Goal: Transaction & Acquisition: Purchase product/service

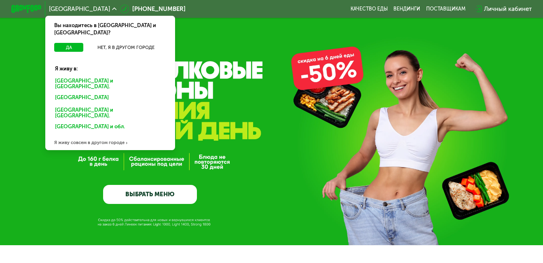
drag, startPoint x: 146, startPoint y: 209, endPoint x: 146, endPoint y: 198, distance: 10.9
click at [146, 205] on div "GrowFood — доставка правильного питания ВЫБРАТЬ МЕНЮ" at bounding box center [271, 122] width 543 height 245
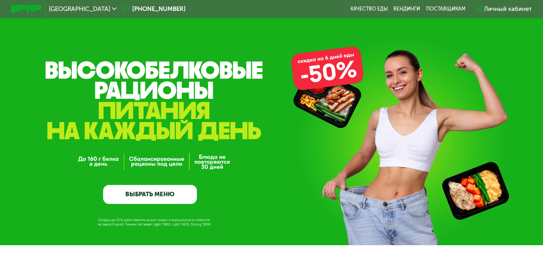
click at [145, 194] on link "ВЫБРАТЬ МЕНЮ" at bounding box center [150, 194] width 94 height 19
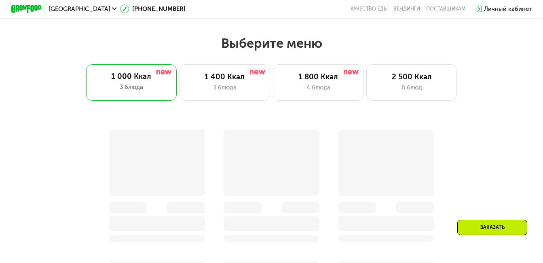
scroll to position [484, 0]
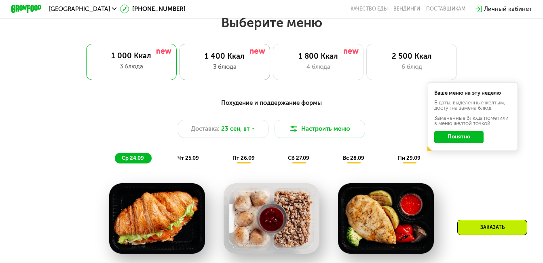
click at [211, 76] on div "1 400 Ккал 3 блюда" at bounding box center [225, 62] width 91 height 36
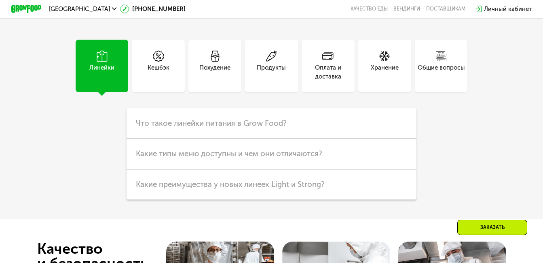
scroll to position [1979, 0]
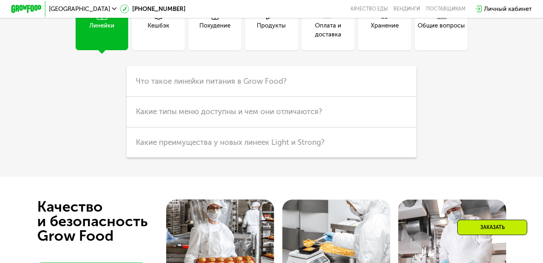
click at [219, 39] on div "Похудение" at bounding box center [214, 30] width 31 height 18
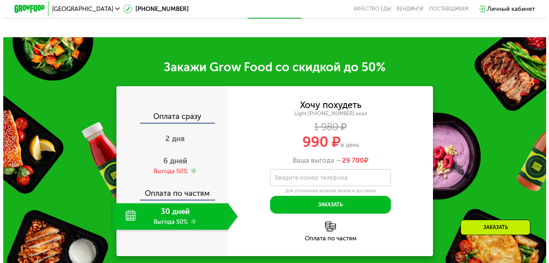
scroll to position [564, 0]
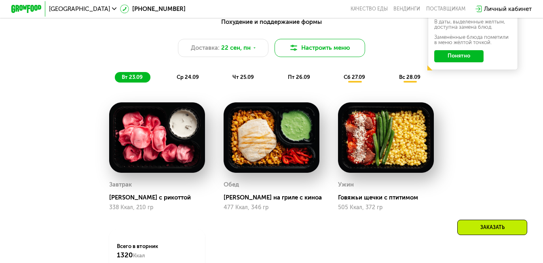
click at [301, 51] on button "Настроить меню" at bounding box center [320, 48] width 91 height 18
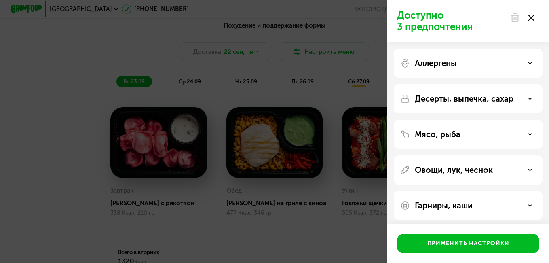
click at [529, 62] on use at bounding box center [530, 62] width 3 height 1
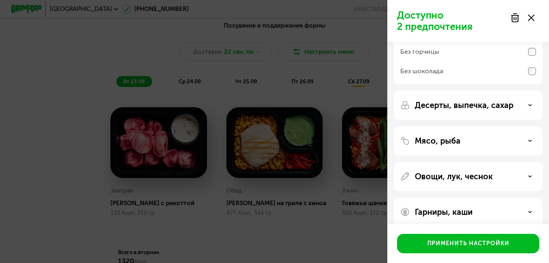
scroll to position [121, 0]
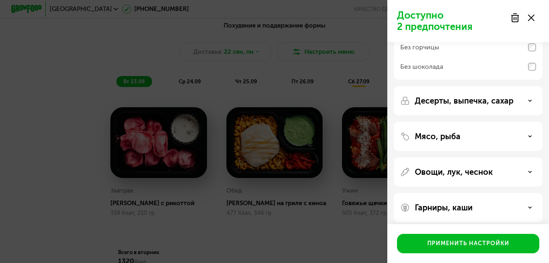
click at [529, 106] on div "Десерты, выпечка, сахар" at bounding box center [468, 100] width 149 height 29
click at [529, 101] on icon at bounding box center [530, 101] width 4 height 4
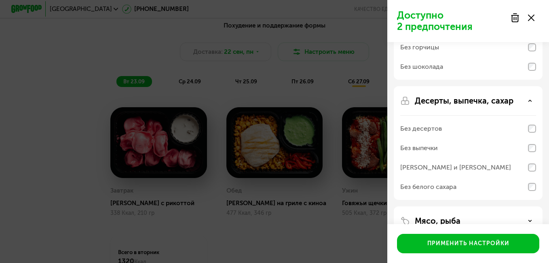
click at [528, 103] on div "Десерты, выпечка, сахар" at bounding box center [468, 101] width 136 height 10
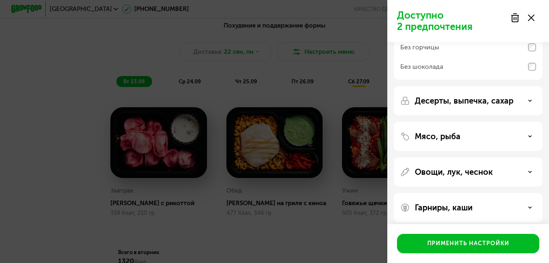
click at [531, 136] on use at bounding box center [530, 135] width 3 height 1
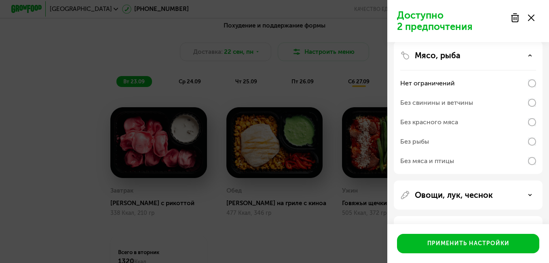
scroll to position [231, 0]
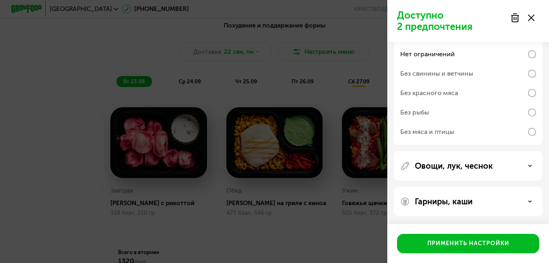
click at [530, 165] on icon at bounding box center [530, 166] width 4 height 4
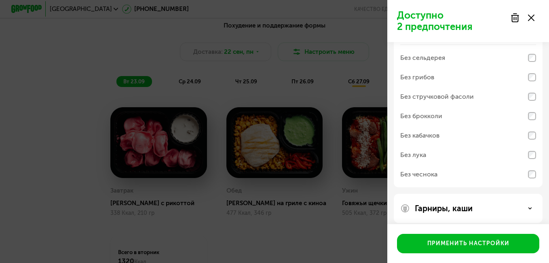
scroll to position [374, 0]
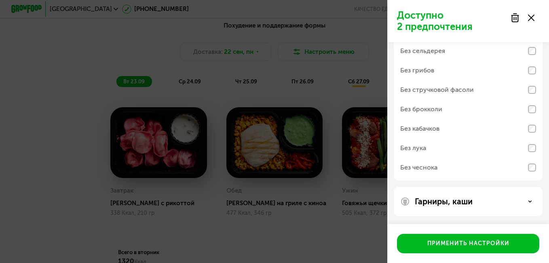
click at [528, 202] on div "Гарниры, каши" at bounding box center [468, 201] width 136 height 10
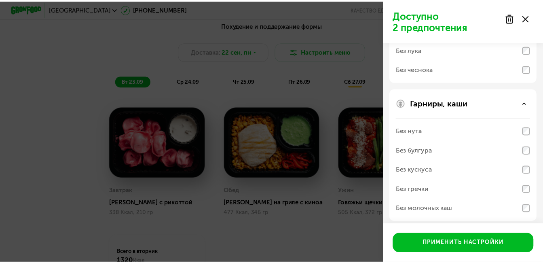
scroll to position [478, 0]
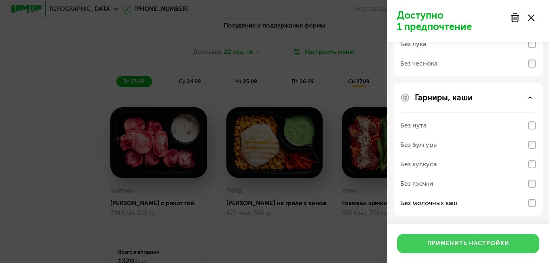
click at [462, 249] on button "Применить настройки" at bounding box center [468, 243] width 142 height 19
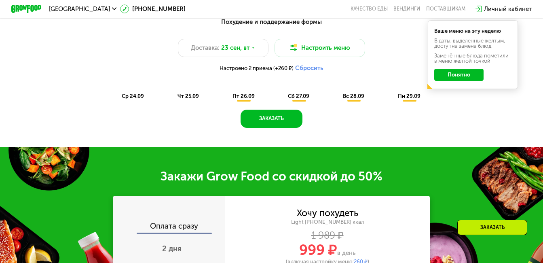
click at [464, 81] on button "Понятно" at bounding box center [458, 75] width 49 height 12
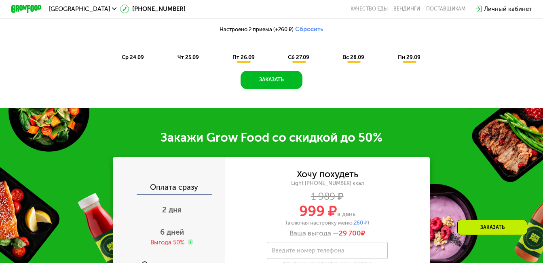
scroll to position [605, 0]
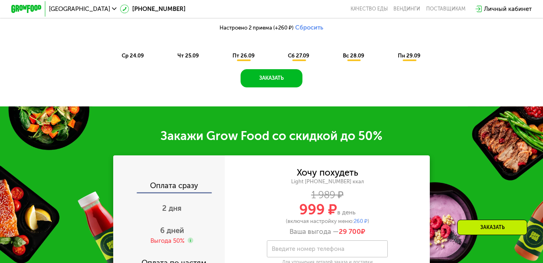
click at [133, 56] on div "ср 24.09" at bounding box center [133, 56] width 36 height 11
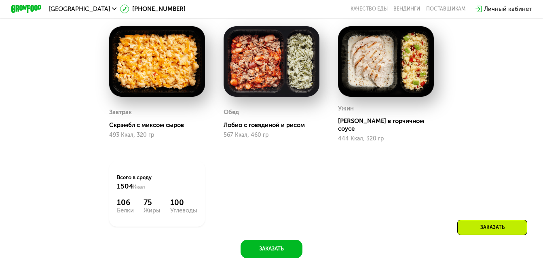
scroll to position [645, 0]
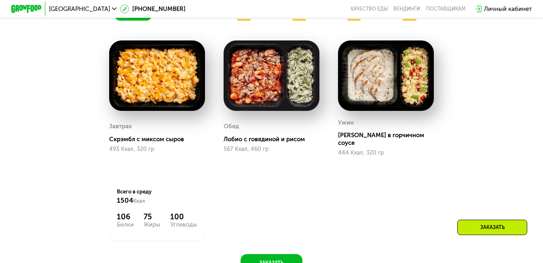
click at [196, 21] on div "чт 25.09" at bounding box center [189, 15] width 36 height 11
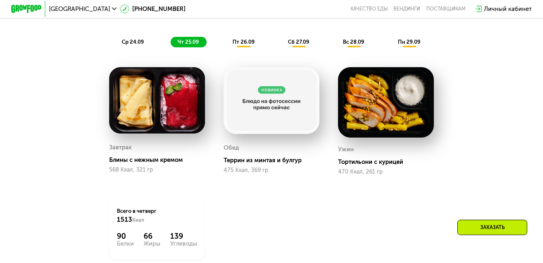
scroll to position [605, 0]
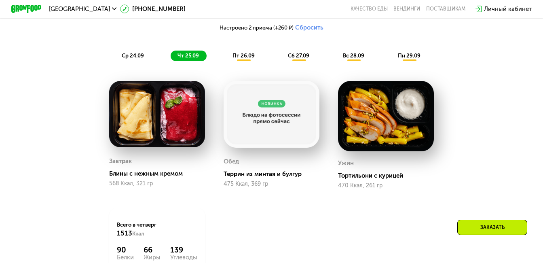
click at [254, 57] on span "пт 26.09" at bounding box center [243, 56] width 22 height 6
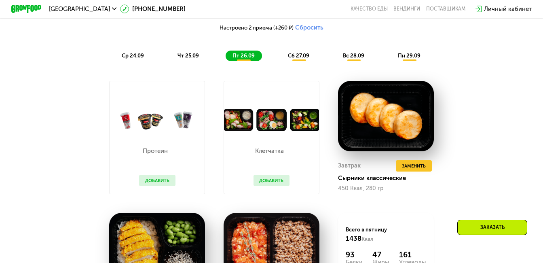
click at [194, 58] on span "чт 25.09" at bounding box center [187, 56] width 21 height 6
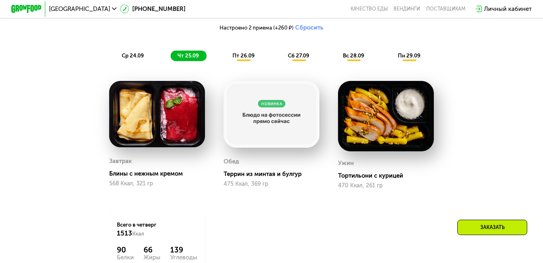
click at [239, 59] on span "пт 26.09" at bounding box center [243, 56] width 22 height 6
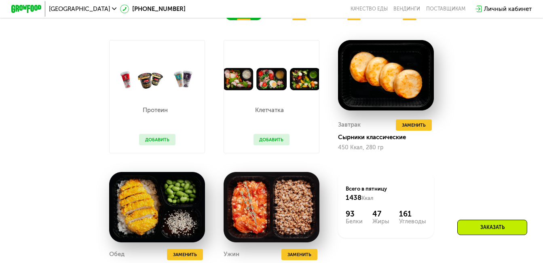
scroll to position [645, 0]
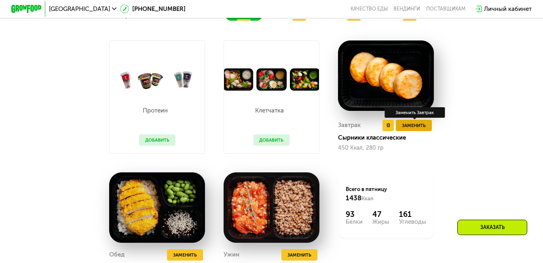
click at [419, 129] on span "Заменить" at bounding box center [414, 126] width 24 height 8
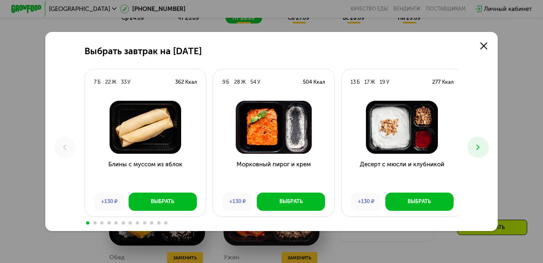
scroll to position [605, 0]
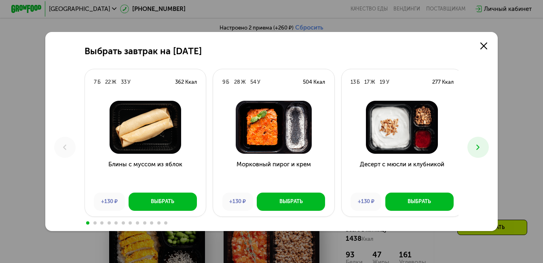
click at [486, 144] on button at bounding box center [477, 147] width 21 height 21
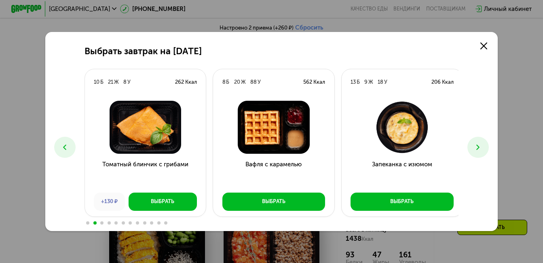
click at [485, 144] on button at bounding box center [477, 147] width 21 height 21
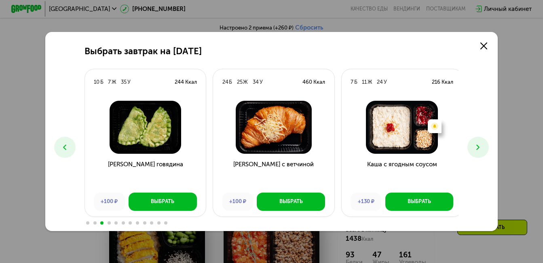
click at [485, 144] on button at bounding box center [477, 147] width 21 height 21
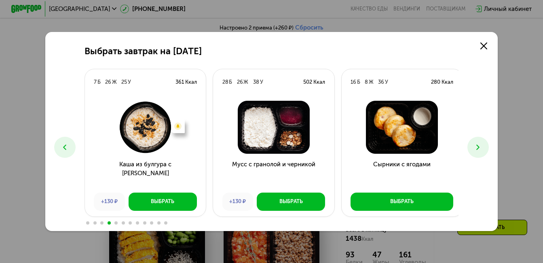
click at [485, 144] on button at bounding box center [477, 147] width 21 height 21
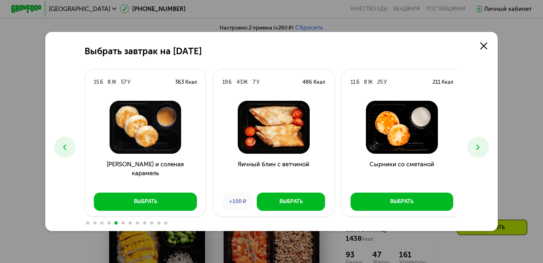
click at [485, 144] on button at bounding box center [477, 147] width 21 height 21
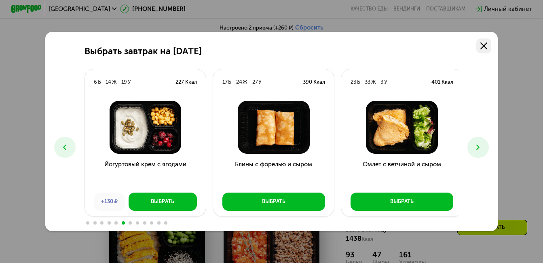
click at [484, 40] on link at bounding box center [483, 45] width 15 height 15
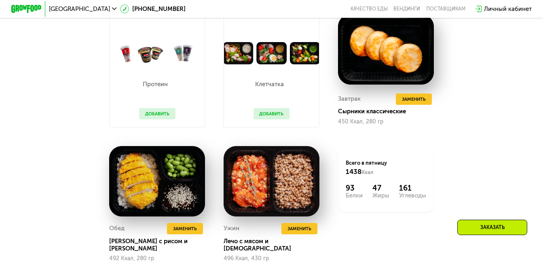
scroll to position [686, 0]
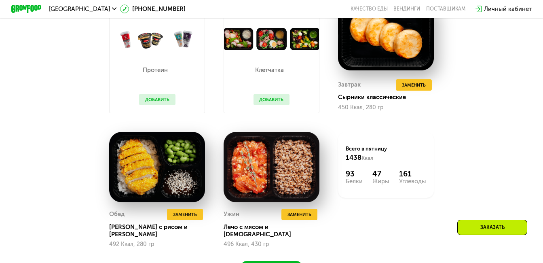
click at [273, 105] on button "Добавить" at bounding box center [271, 99] width 36 height 11
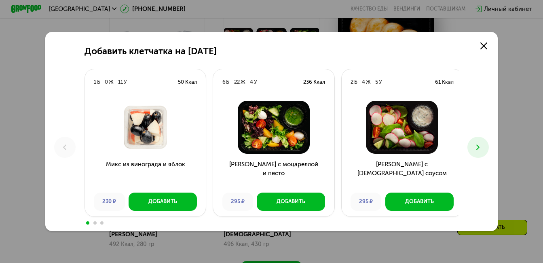
click at [480, 147] on use at bounding box center [478, 146] width 3 height 5
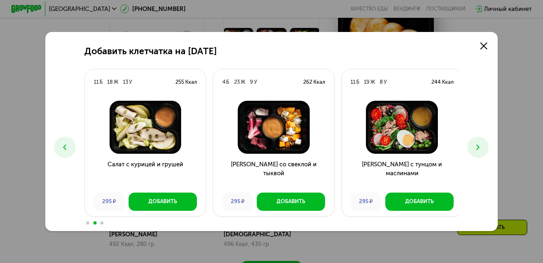
click at [481, 144] on icon at bounding box center [477, 147] width 9 height 9
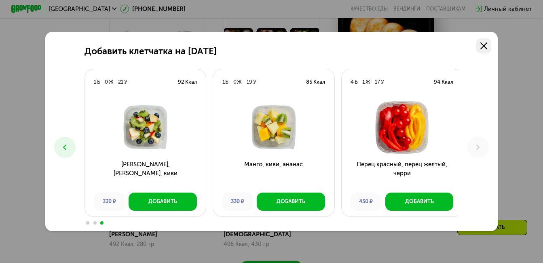
click at [487, 43] on icon at bounding box center [483, 45] width 7 height 7
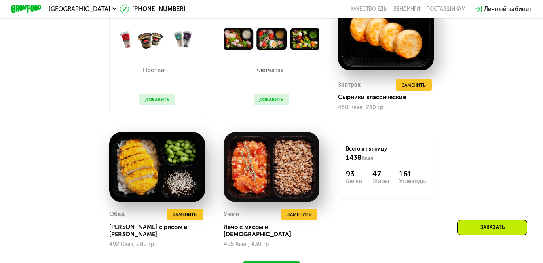
click at [149, 105] on button "Добавить" at bounding box center [157, 99] width 36 height 11
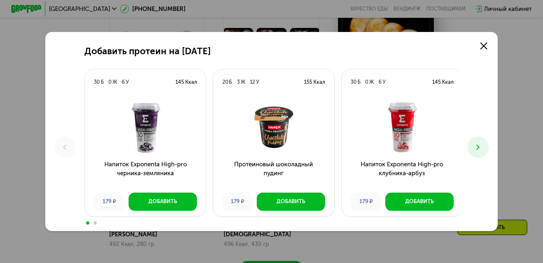
click at [480, 144] on icon at bounding box center [477, 147] width 9 height 9
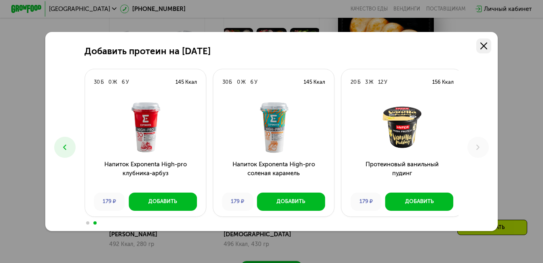
click at [481, 45] on link at bounding box center [483, 45] width 15 height 15
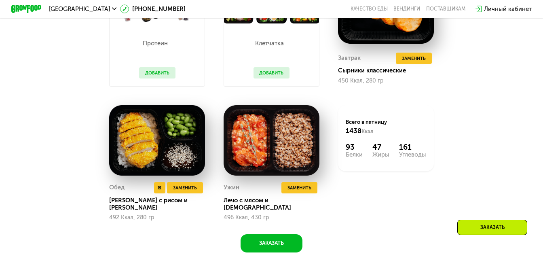
scroll to position [726, 0]
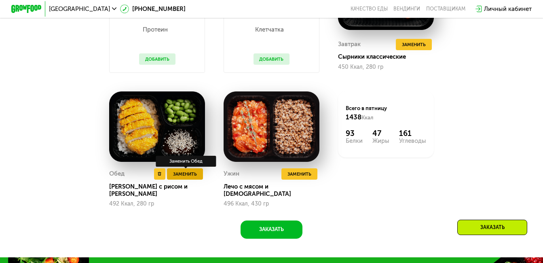
click at [173, 178] on span "Заменить" at bounding box center [185, 174] width 24 height 8
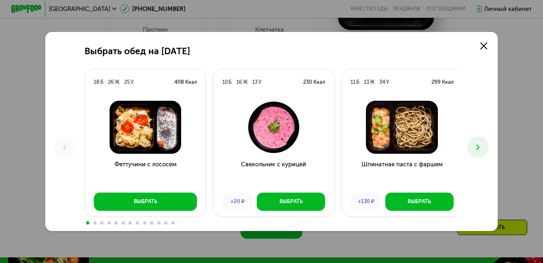
click at [482, 148] on icon at bounding box center [477, 147] width 9 height 9
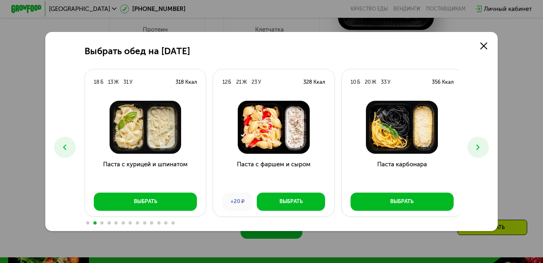
click at [67, 144] on button at bounding box center [64, 147] width 21 height 21
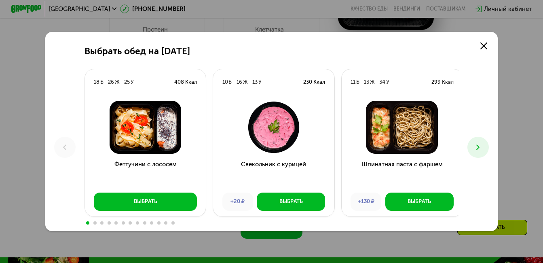
click at [482, 146] on icon at bounding box center [477, 147] width 9 height 9
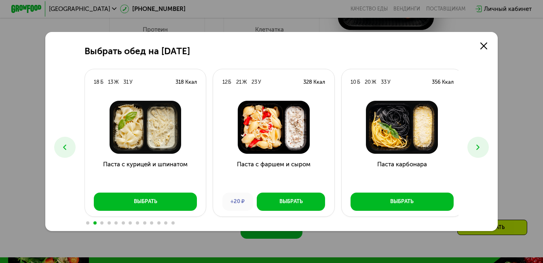
click at [482, 146] on icon at bounding box center [477, 147] width 9 height 9
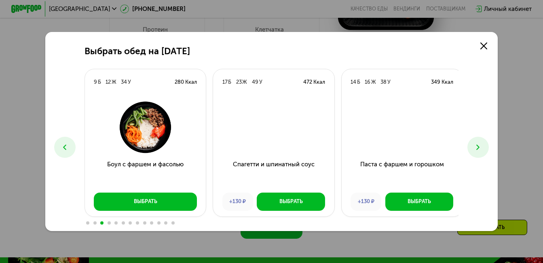
click at [482, 146] on icon at bounding box center [477, 147] width 9 height 9
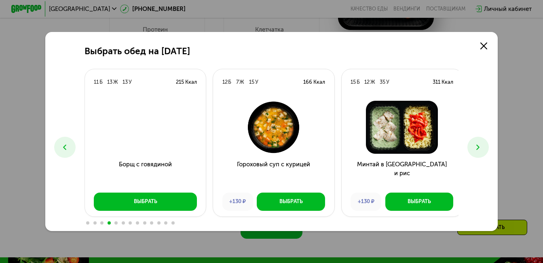
click at [482, 146] on icon at bounding box center [477, 147] width 9 height 9
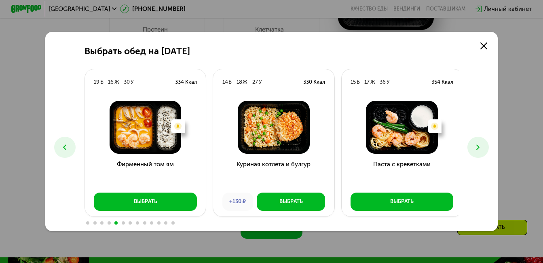
click at [482, 146] on icon at bounding box center [477, 147] width 9 height 9
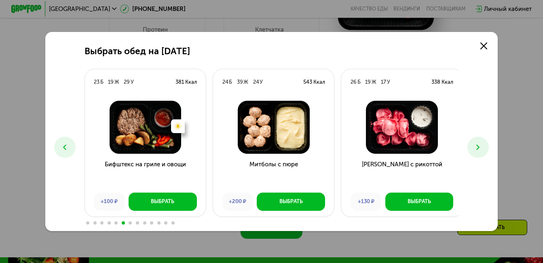
click at [482, 146] on icon at bounding box center [477, 147] width 9 height 9
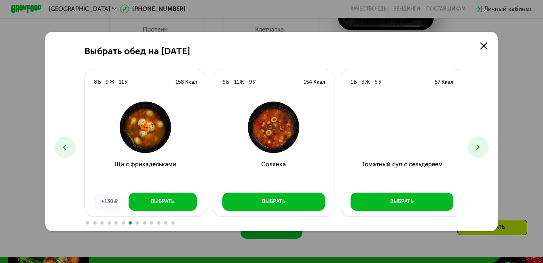
click at [482, 146] on icon at bounding box center [477, 147] width 9 height 9
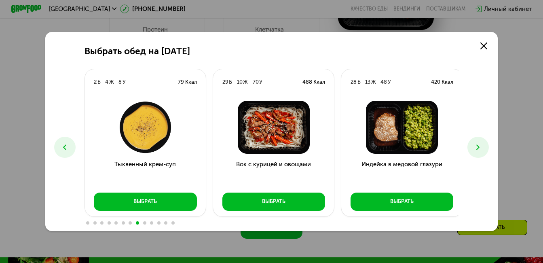
click at [482, 145] on icon at bounding box center [477, 147] width 9 height 9
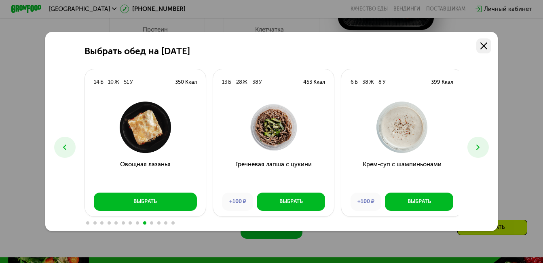
click at [490, 38] on link at bounding box center [483, 45] width 15 height 15
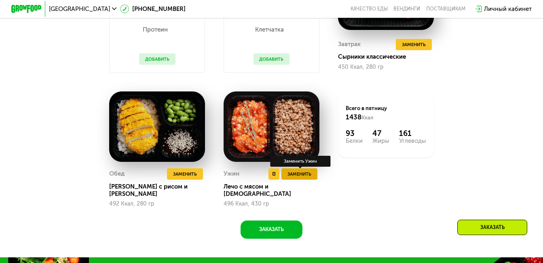
click at [304, 178] on span "Заменить" at bounding box center [299, 174] width 24 height 8
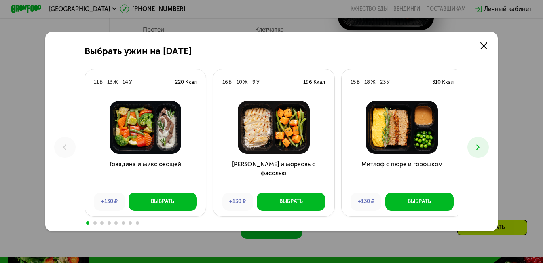
click at [482, 144] on icon at bounding box center [477, 147] width 9 height 9
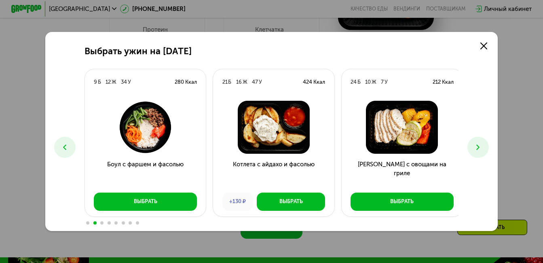
click at [482, 144] on icon at bounding box center [477, 147] width 9 height 9
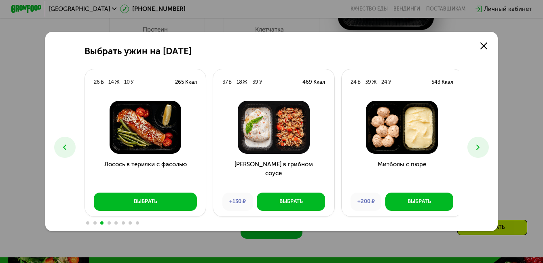
click at [482, 144] on icon at bounding box center [477, 147] width 9 height 9
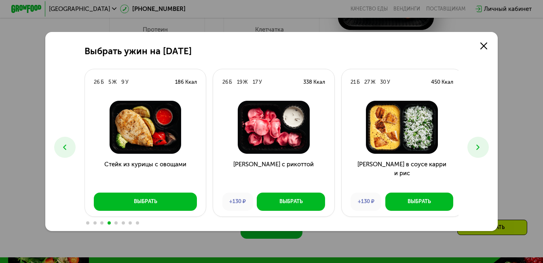
click at [482, 144] on icon at bounding box center [477, 147] width 9 height 9
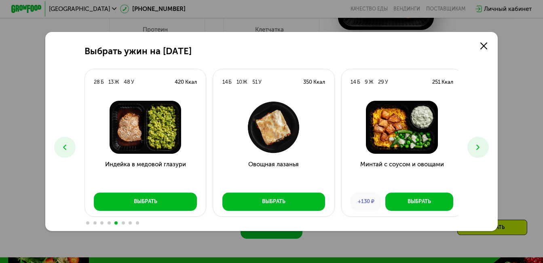
click at [482, 144] on icon at bounding box center [477, 147] width 9 height 9
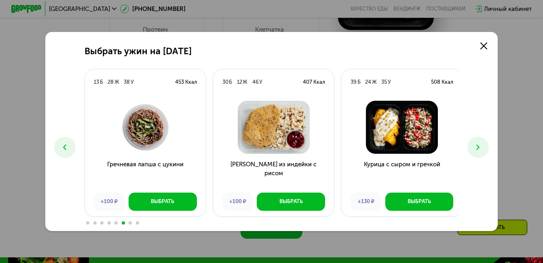
click at [482, 144] on icon at bounding box center [477, 147] width 9 height 9
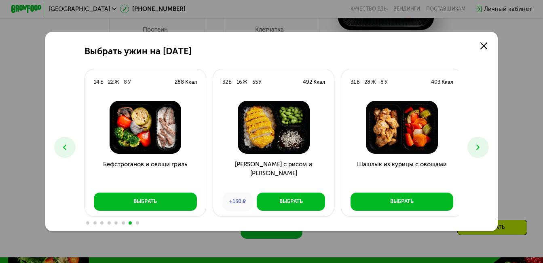
click at [482, 144] on icon at bounding box center [477, 147] width 9 height 9
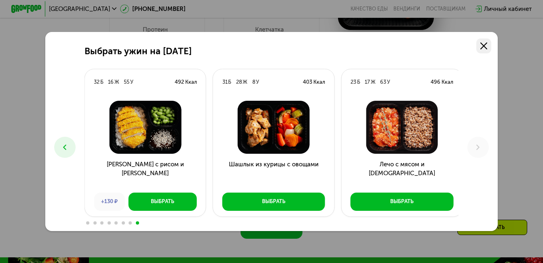
click at [479, 51] on link at bounding box center [483, 45] width 15 height 15
